Goal: Task Accomplishment & Management: Manage account settings

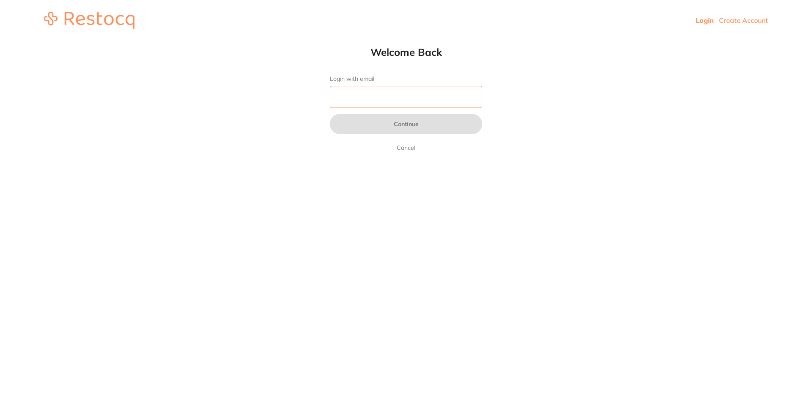
click at [347, 93] on input "Login with email" at bounding box center [406, 97] width 152 height 22
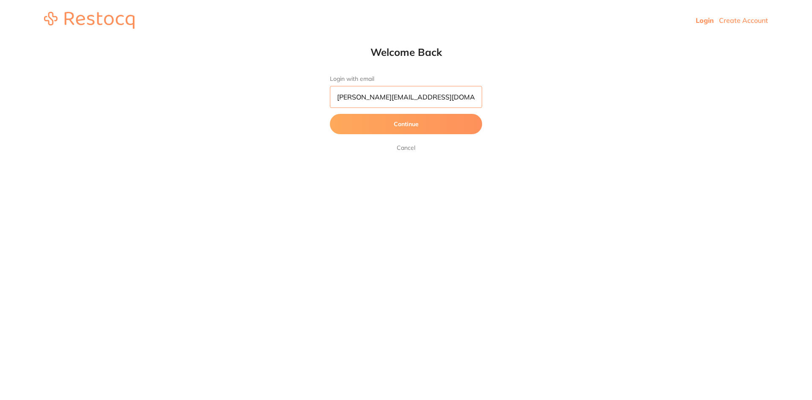
type input "[PERSON_NAME][EMAIL_ADDRESS][DOMAIN_NAME]"
click at [404, 124] on button "Continue" at bounding box center [406, 124] width 152 height 20
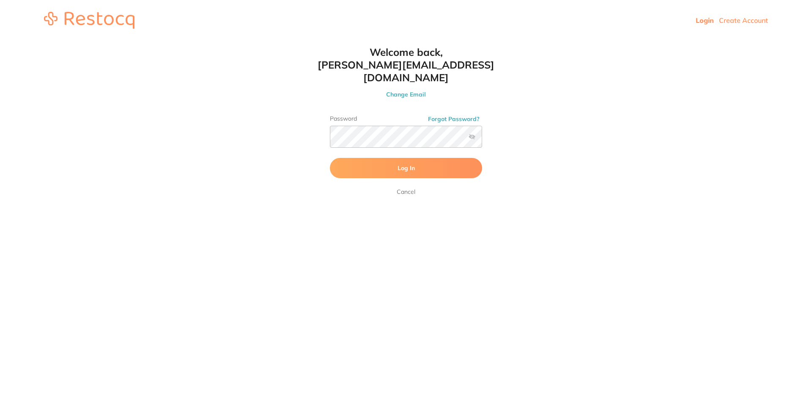
click at [422, 158] on button "Log In" at bounding box center [406, 168] width 152 height 20
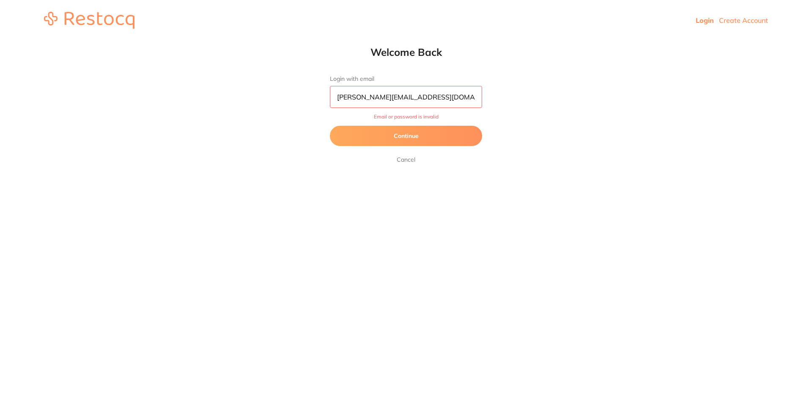
click at [410, 136] on button "Continue" at bounding box center [406, 136] width 152 height 20
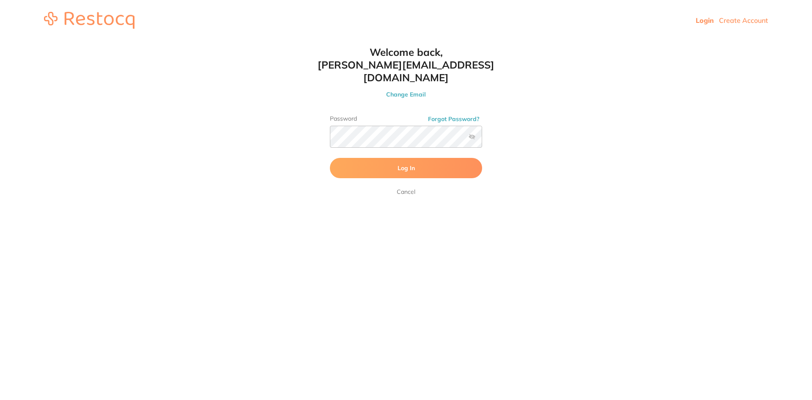
click at [390, 158] on button "Log In" at bounding box center [406, 168] width 152 height 20
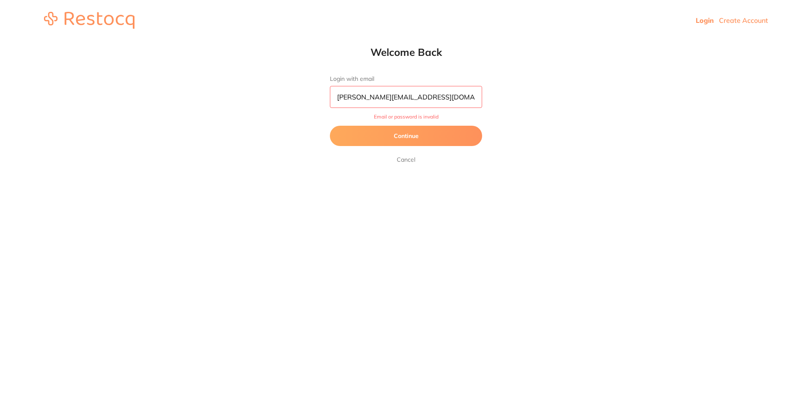
click at [392, 140] on button "Continue" at bounding box center [406, 136] width 152 height 20
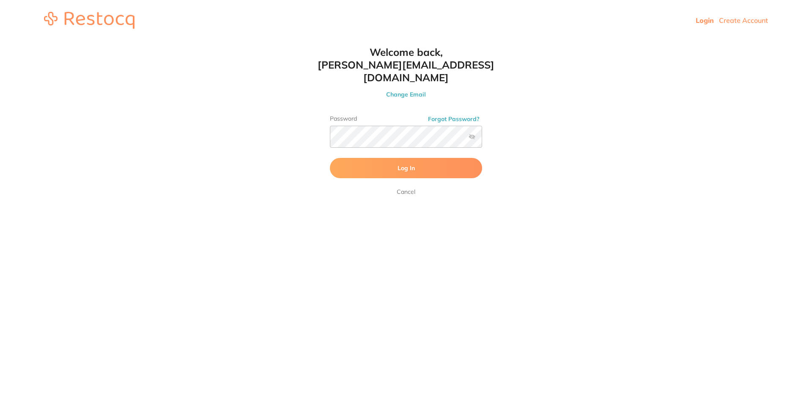
click at [399, 164] on span "Log In" at bounding box center [406, 168] width 17 height 8
